Goal: Task Accomplishment & Management: Use online tool/utility

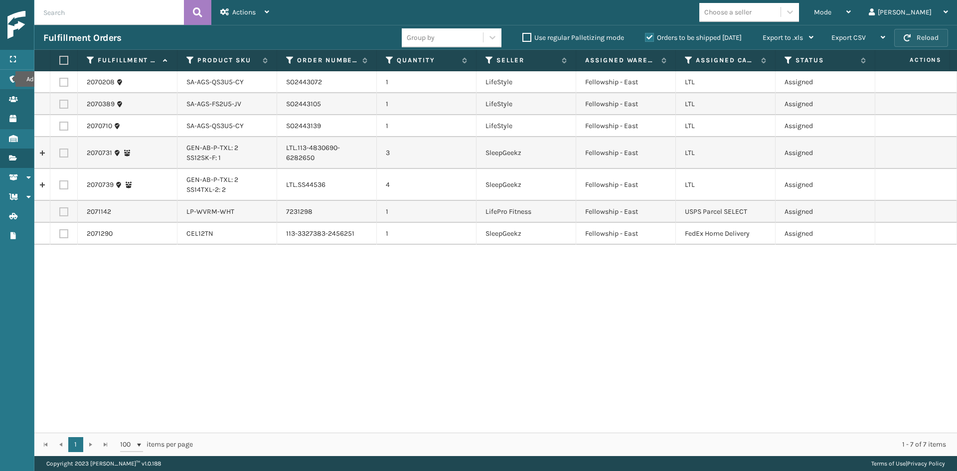
click at [918, 41] on button "Reload" at bounding box center [921, 38] width 54 height 18
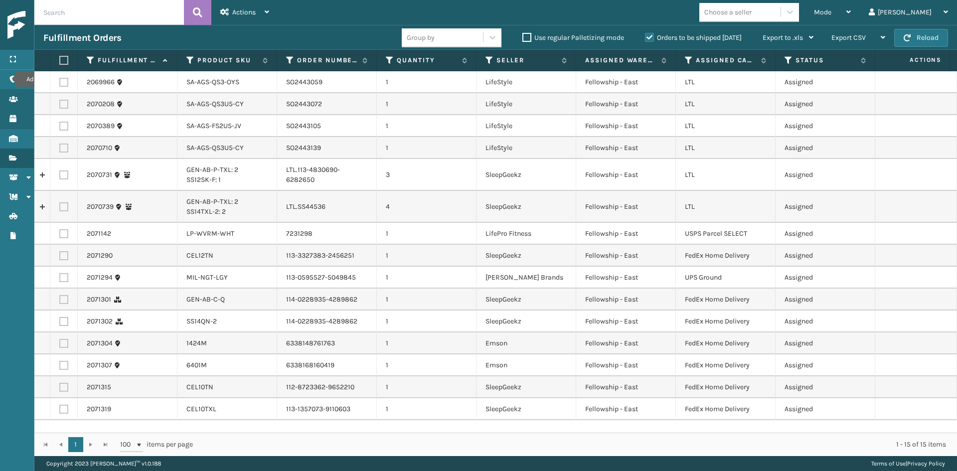
click at [65, 386] on label at bounding box center [63, 387] width 9 height 9
click at [60, 386] on input "checkbox" at bounding box center [59, 386] width 0 height 6
checkbox input "true"
click at [62, 409] on label at bounding box center [63, 409] width 9 height 9
click at [60, 409] on input "checkbox" at bounding box center [59, 408] width 0 height 6
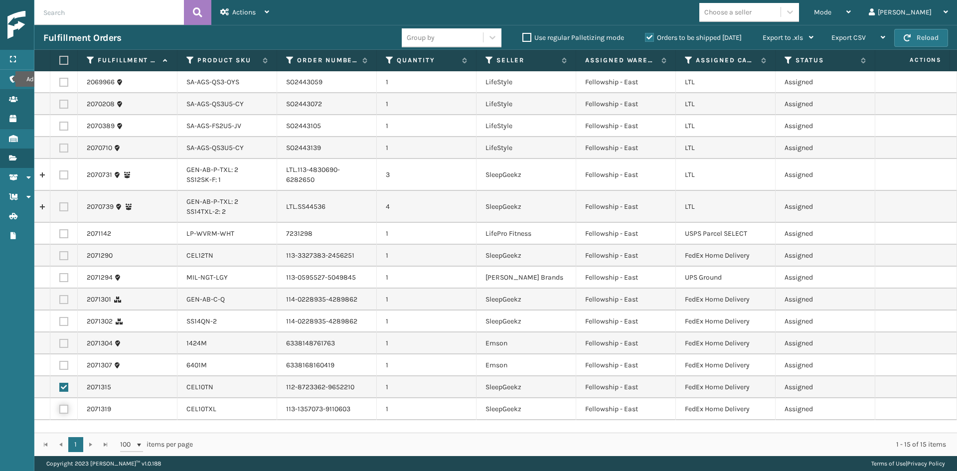
checkbox input "true"
click at [62, 301] on label at bounding box center [63, 299] width 9 height 9
click at [60, 301] on input "checkbox" at bounding box center [59, 298] width 0 height 6
checkbox input "true"
click at [66, 320] on label at bounding box center [63, 321] width 9 height 9
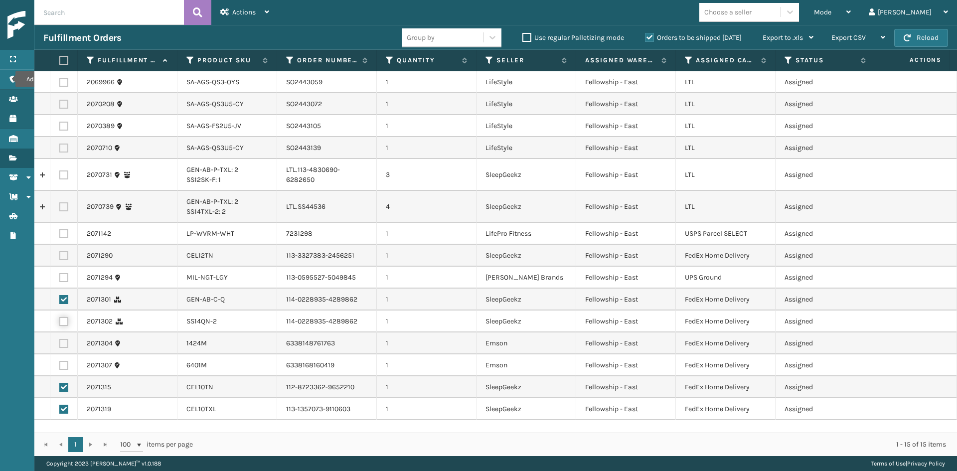
click at [60, 320] on input "checkbox" at bounding box center [59, 320] width 0 height 6
checkbox input "true"
click at [67, 256] on label at bounding box center [63, 255] width 9 height 9
click at [60, 256] on input "checkbox" at bounding box center [59, 254] width 0 height 6
checkbox input "true"
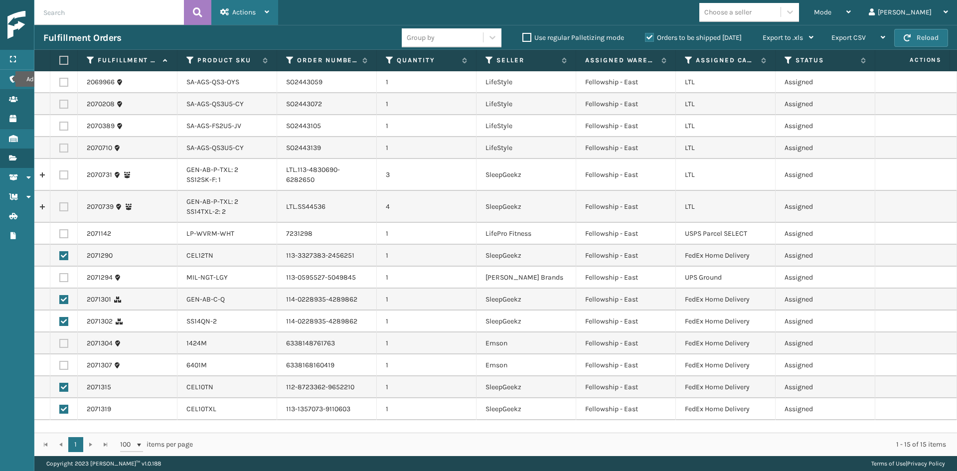
click at [238, 6] on div "Actions" at bounding box center [244, 12] width 49 height 25
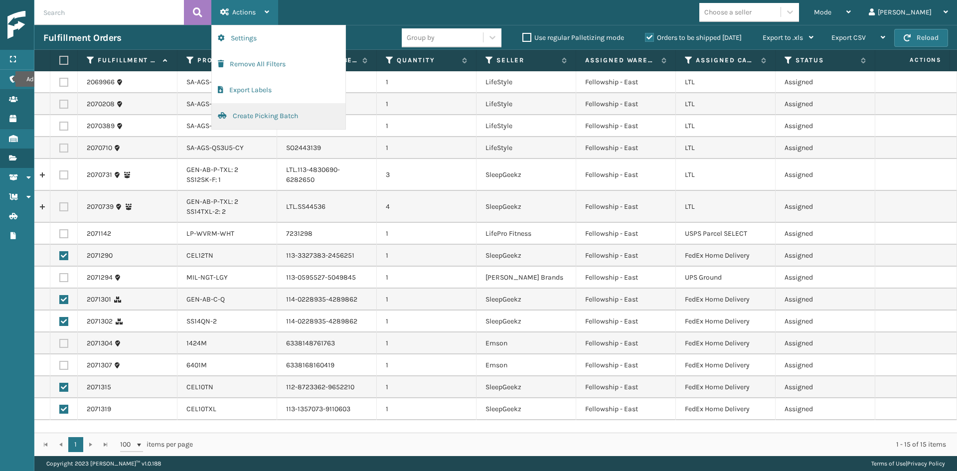
click at [272, 120] on button "Create Picking Batch" at bounding box center [279, 116] width 134 height 26
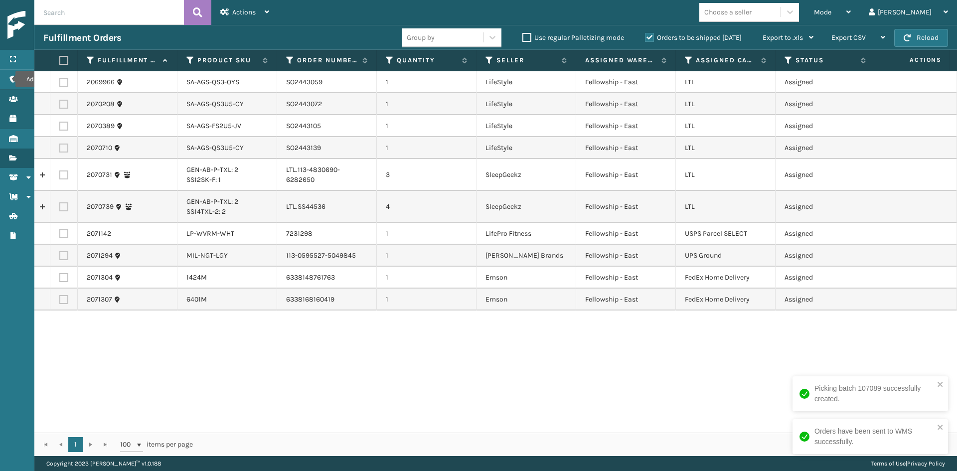
click at [936, 388] on div "Picking batch 107089 successfully created." at bounding box center [866, 393] width 141 height 27
drag, startPoint x: 939, startPoint y: 432, endPoint x: 935, endPoint y: 425, distance: 8.0
click at [938, 428] on button "close" at bounding box center [940, 427] width 7 height 9
